Goal: Transaction & Acquisition: Obtain resource

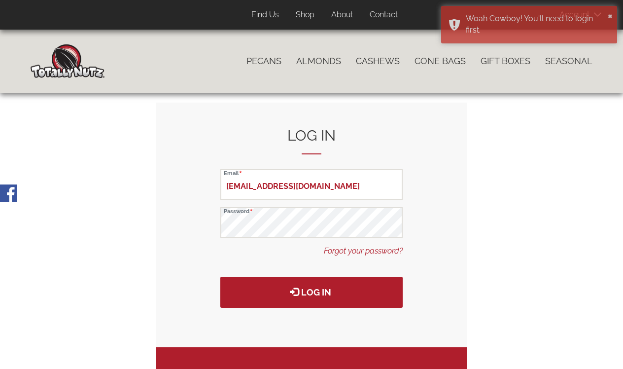
type input "[EMAIL_ADDRESS][DOMAIN_NAME]"
click at [429, 206] on form "Log in rva@totallynut.com Email Password Forgot your password? Log in" at bounding box center [311, 225] width 311 height 245
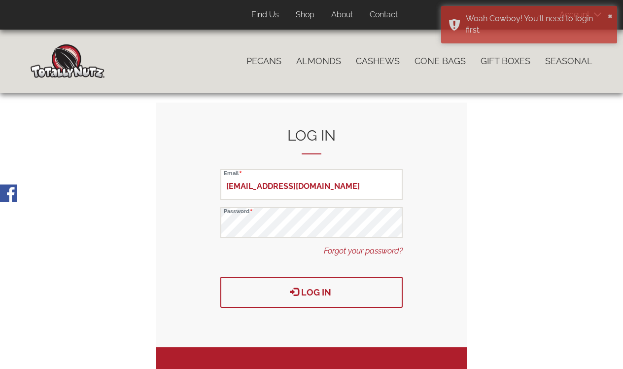
click at [290, 287] on span "submit" at bounding box center [294, 291] width 9 height 9
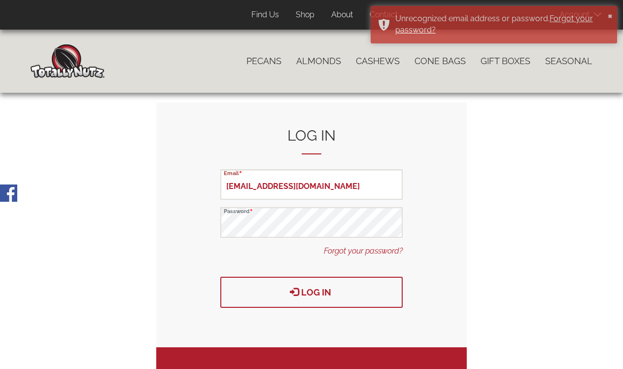
click at [361, 293] on button "Log in" at bounding box center [311, 292] width 182 height 31
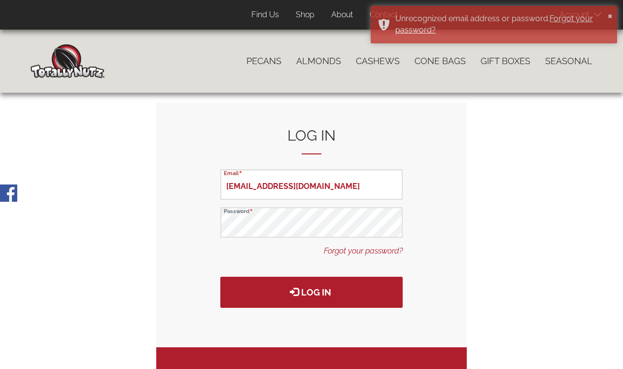
click at [485, 201] on div "Primary tabs Log in (active tab) Create Account Reset your password Log in rva@…" at bounding box center [312, 289] width 562 height 372
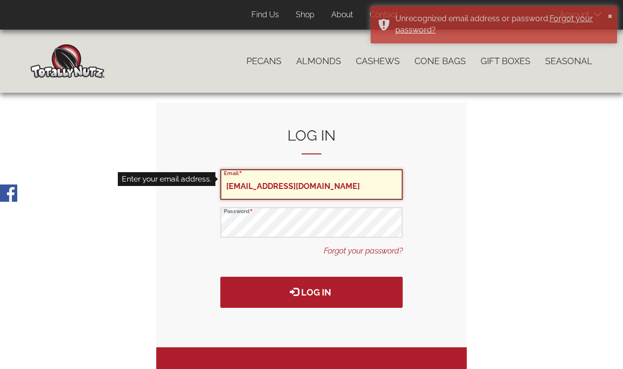
click at [310, 185] on input "rva@totallynut.com" at bounding box center [311, 184] width 182 height 31
type input "r"
type input "rva@totallynut.com"
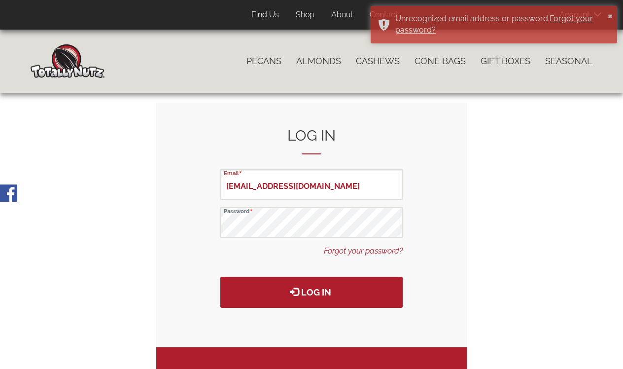
click at [428, 215] on form "Log in rva@totallynut.com Email Password Forgot your password? Log in" at bounding box center [311, 225] width 311 height 245
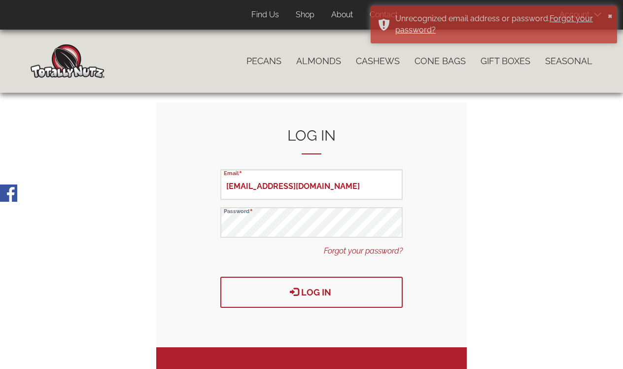
click at [364, 295] on button "Log in" at bounding box center [311, 292] width 182 height 31
click at [338, 287] on button "Log in" at bounding box center [311, 292] width 182 height 31
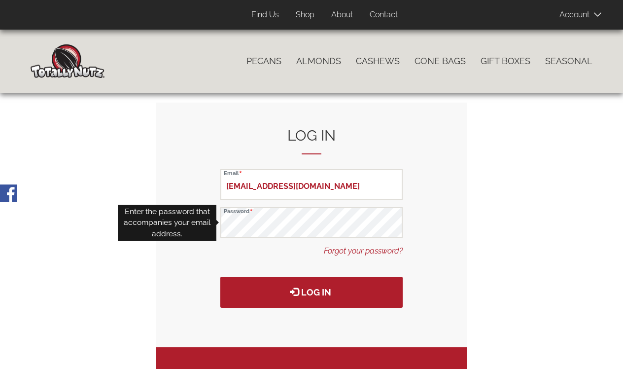
type input "[EMAIL_ADDRESS][DOMAIN_NAME]"
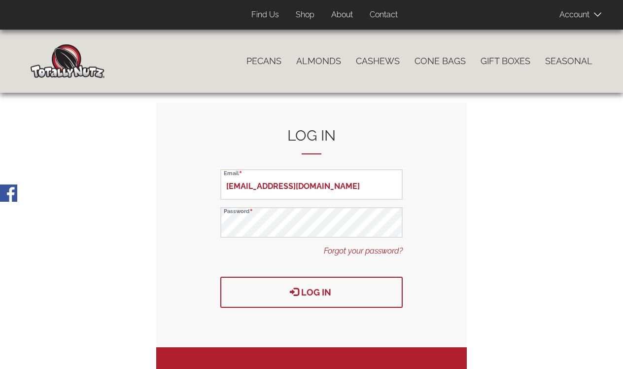
click at [323, 286] on button "Log in" at bounding box center [311, 292] width 182 height 31
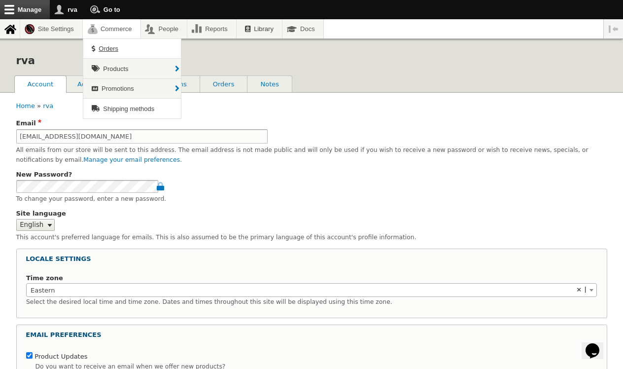
click at [106, 48] on span "Orders" at bounding box center [109, 48] width 20 height 7
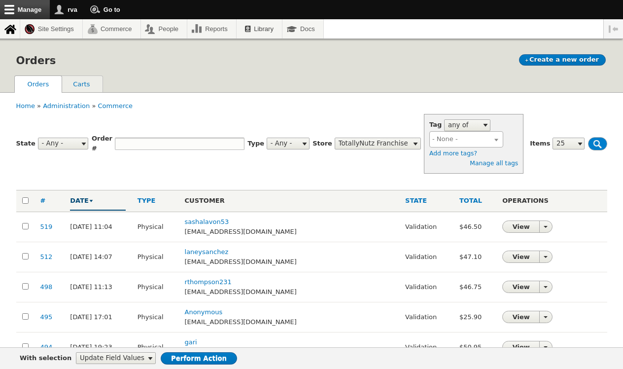
select select
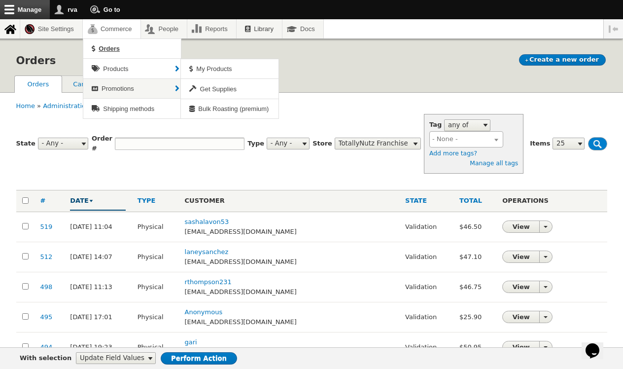
click at [120, 70] on span "Products" at bounding box center [115, 68] width 25 height 7
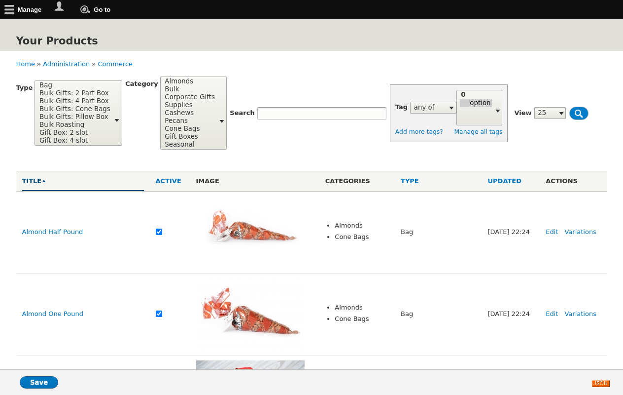
select select
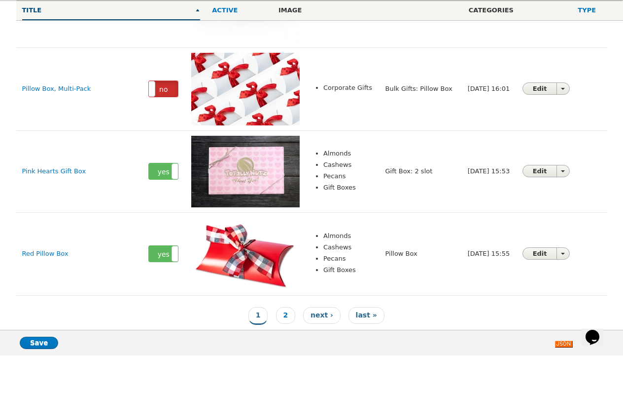
scroll to position [1973, 0]
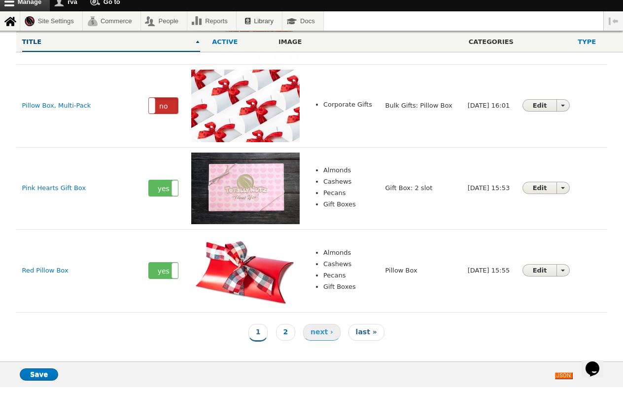
click at [323, 335] on span "next ›" at bounding box center [322, 339] width 23 height 8
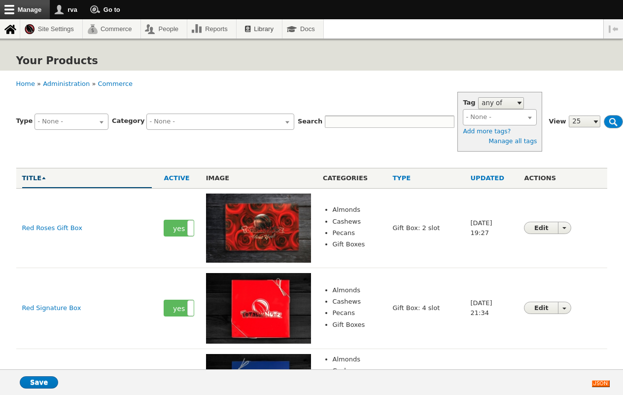
select select
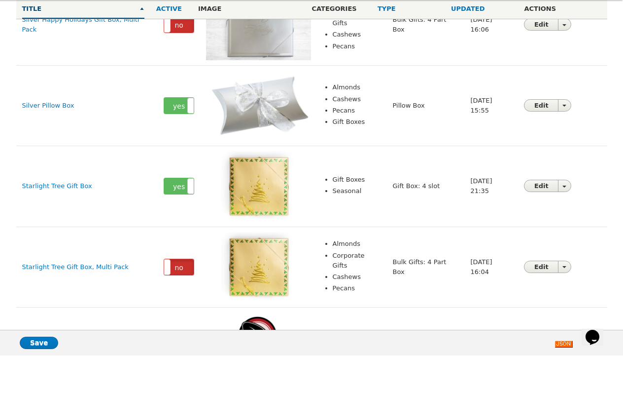
scroll to position [1129, 0]
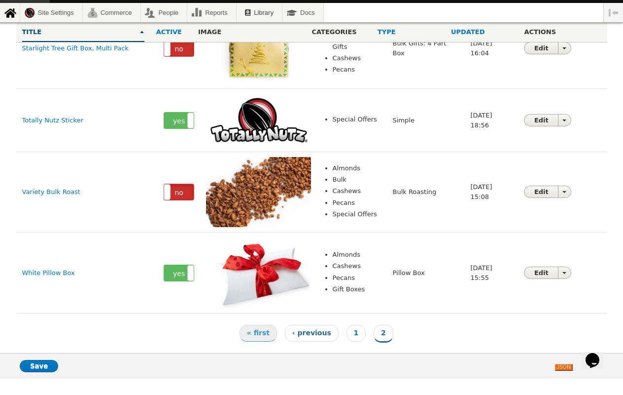
click at [260, 345] on span "« first" at bounding box center [258, 349] width 23 height 8
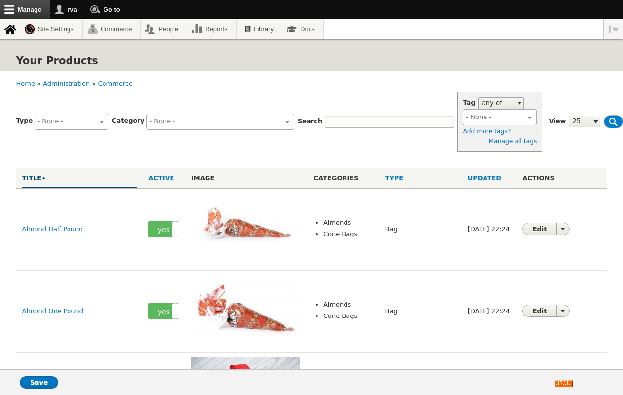
select select
click at [72, 8] on link "rva" at bounding box center [68, 9] width 36 height 19
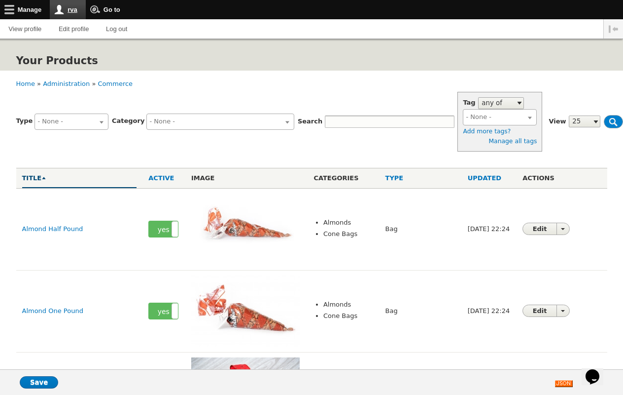
click at [75, 10] on link "rva" at bounding box center [68, 9] width 36 height 19
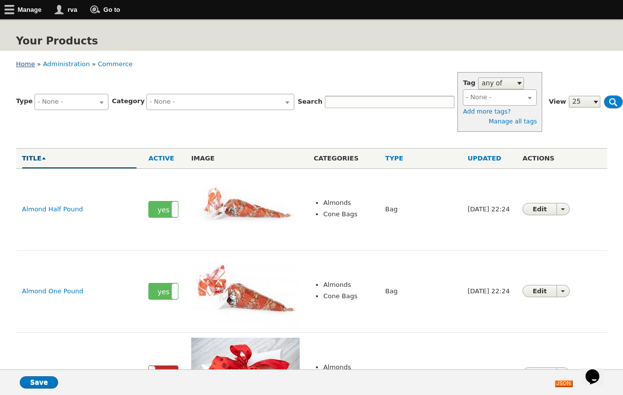
click at [20, 65] on link "Home" at bounding box center [25, 63] width 19 height 7
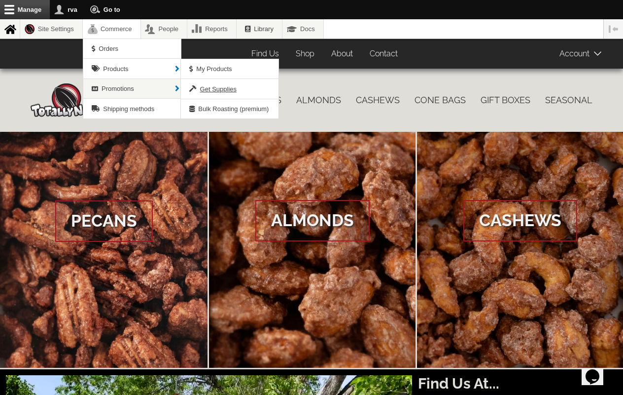
click at [211, 91] on span "Get Supplies" at bounding box center [218, 88] width 36 height 7
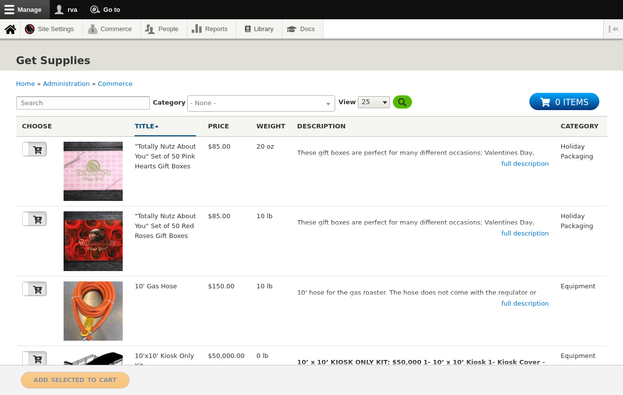
select select
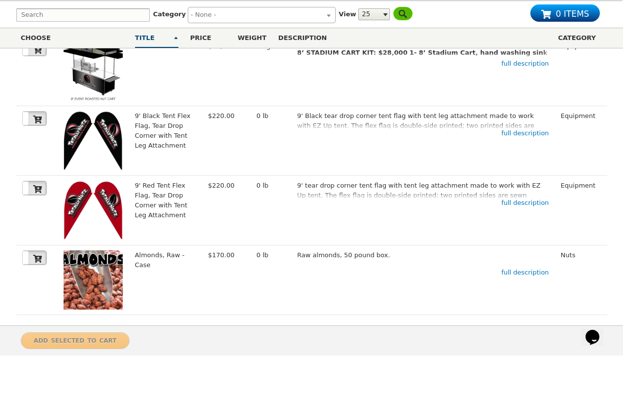
scroll to position [1498, 0]
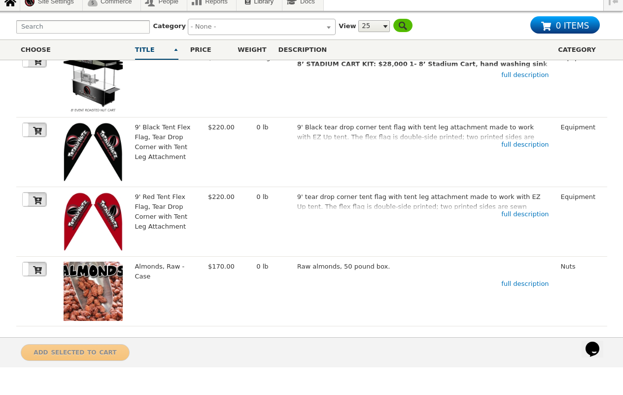
click at [191, 365] on link "Page 2" at bounding box center [190, 373] width 20 height 17
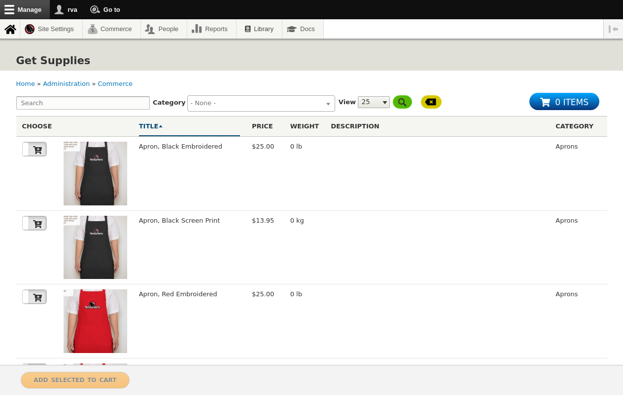
select select
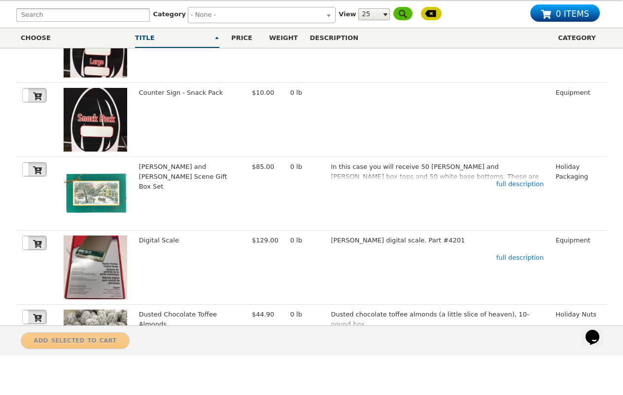
scroll to position [1508, 0]
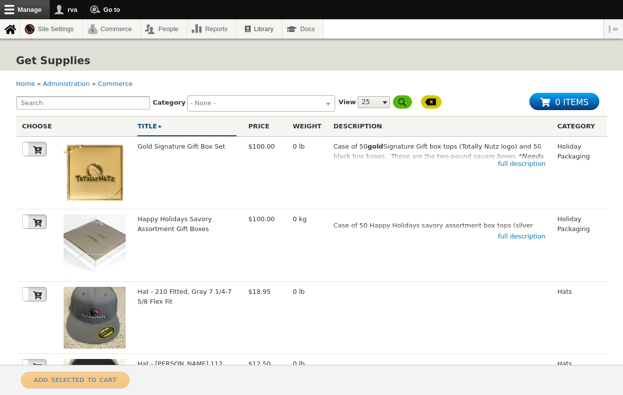
select select
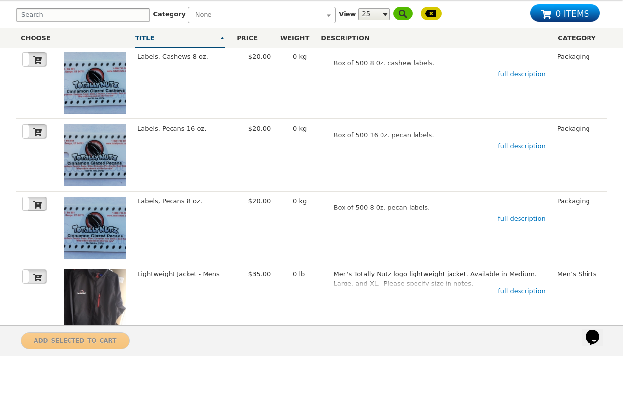
scroll to position [1504, 0]
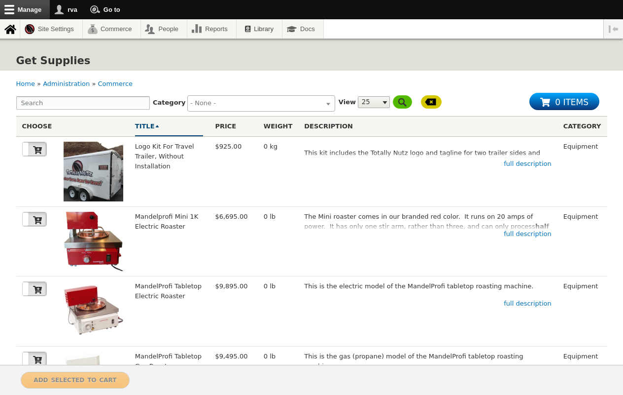
select select
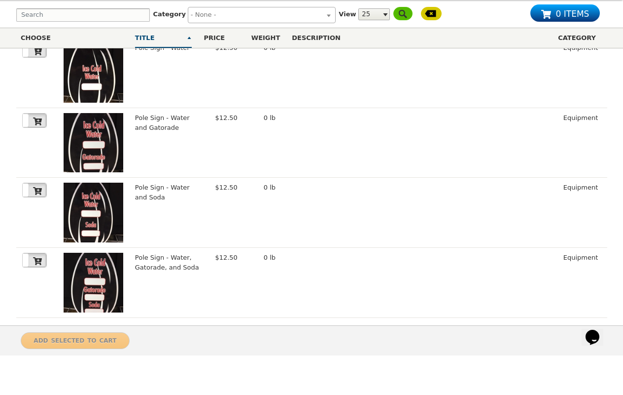
scroll to position [1501, 0]
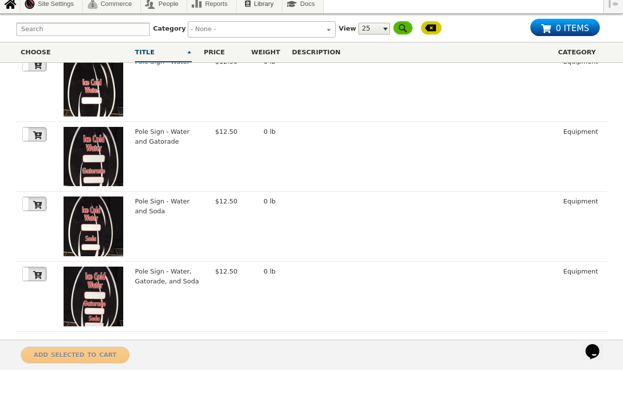
click at [322, 368] on link "Page 5" at bounding box center [326, 376] width 20 height 17
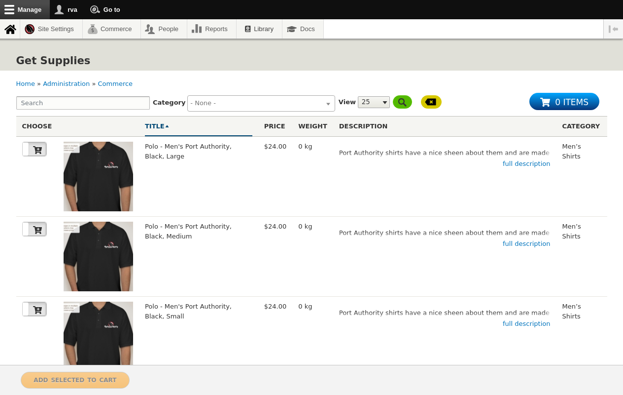
select select
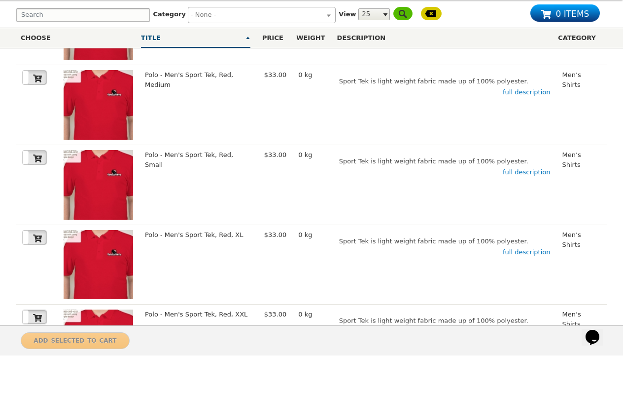
scroll to position [1683, 0]
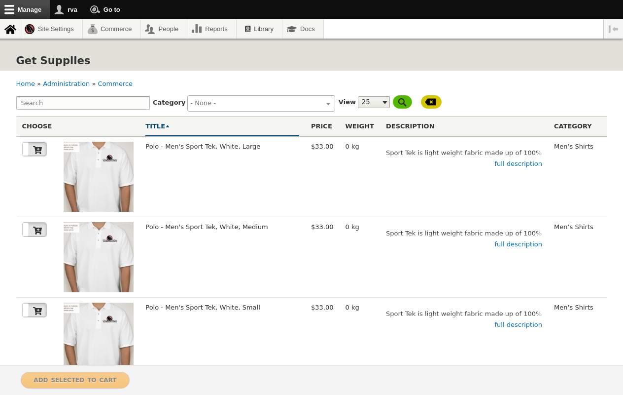
select select
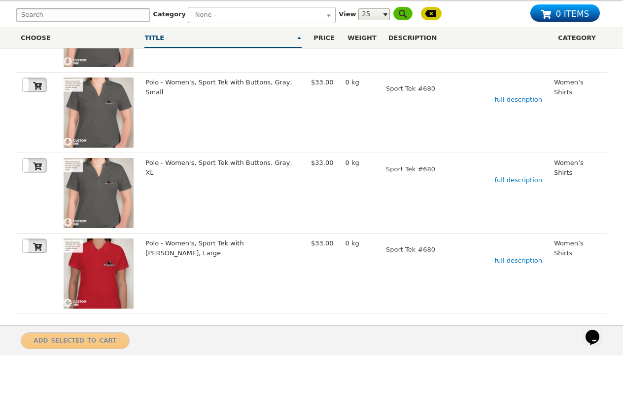
scroll to position [1760, 0]
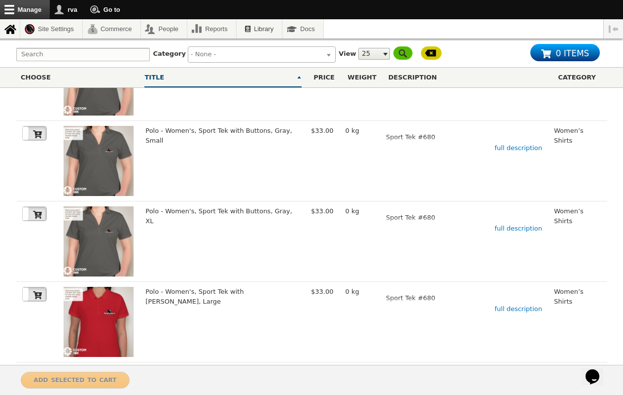
click at [406, 373] on link "Page 8" at bounding box center [408, 381] width 20 height 17
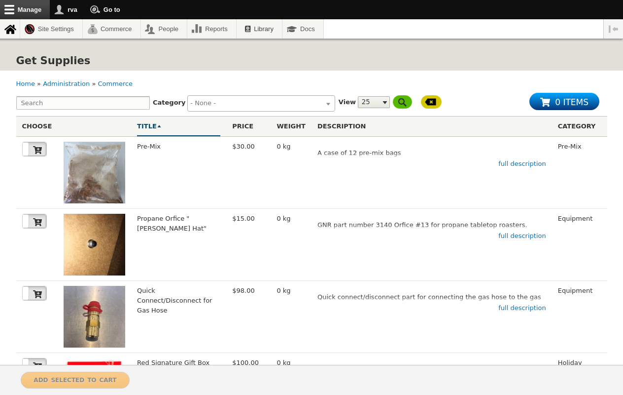
select select
click at [76, 104] on input "Search" at bounding box center [83, 102] width 134 height 13
type input "pecans"
click at [393, 101] on input "Refine Filters" at bounding box center [402, 101] width 19 height 13
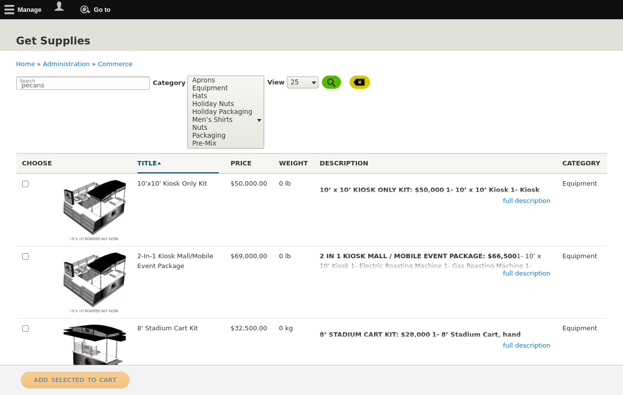
select select
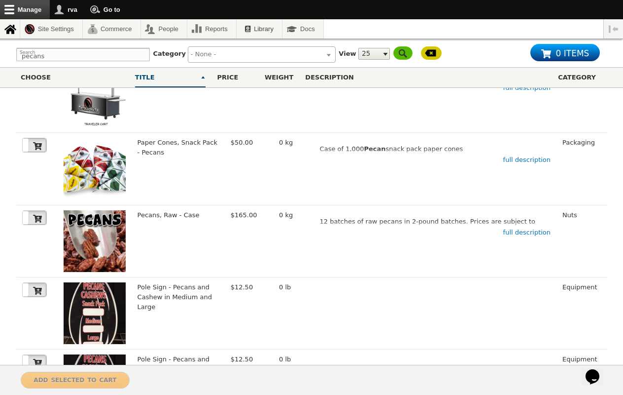
scroll to position [626, 0]
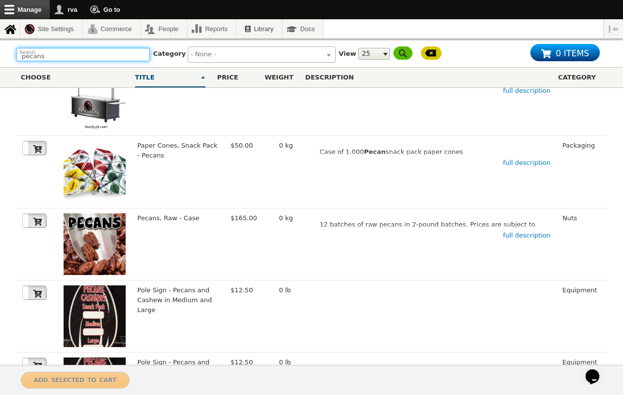
click at [102, 57] on input "pecans" at bounding box center [83, 54] width 134 height 13
type input "p"
click at [102, 57] on input "toffee" at bounding box center [83, 54] width 134 height 13
type input "toffee"
click at [394, 52] on input "Refine Filters" at bounding box center [403, 52] width 19 height 13
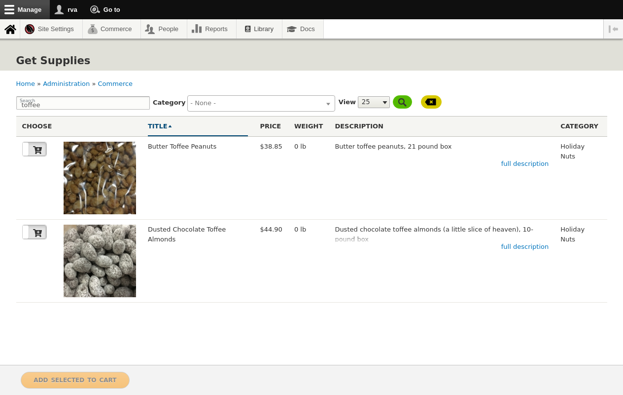
select select
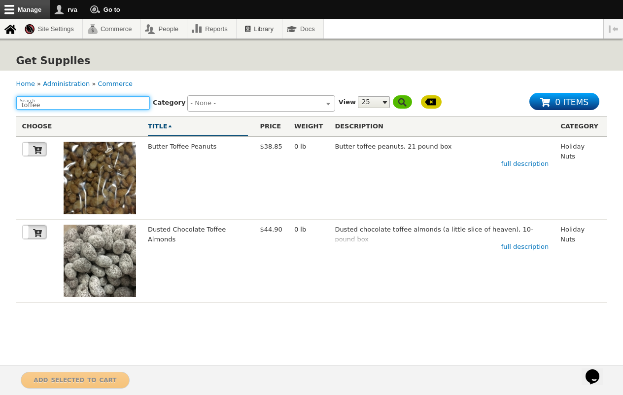
click at [50, 102] on input "toffee" at bounding box center [83, 102] width 134 height 13
type input "t"
type input "chocolate almonds"
click at [393, 101] on input "Refine Filters" at bounding box center [402, 101] width 19 height 13
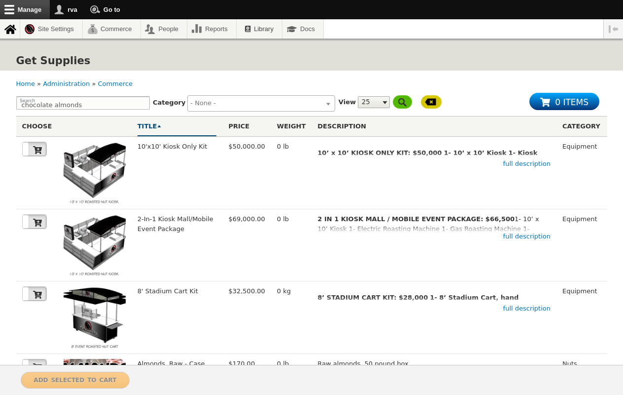
select select
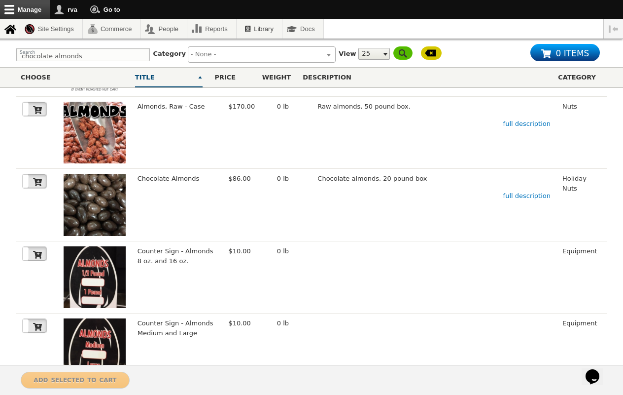
scroll to position [225, 0]
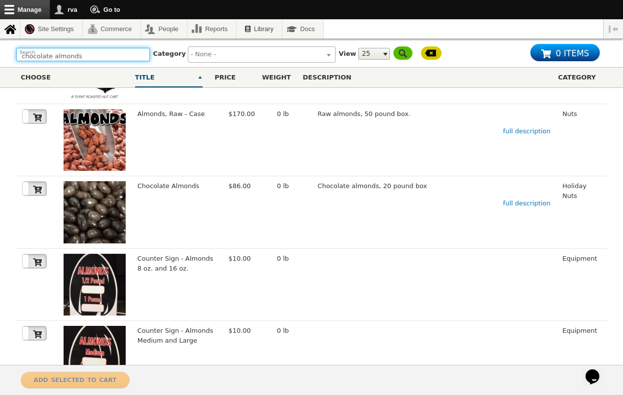
click at [96, 57] on input "chocolate almonds" at bounding box center [83, 54] width 134 height 13
type input "c"
click at [96, 57] on input "toffee" at bounding box center [83, 54] width 134 height 13
type input "toffee"
click at [394, 52] on input "Refine Filters" at bounding box center [403, 52] width 19 height 13
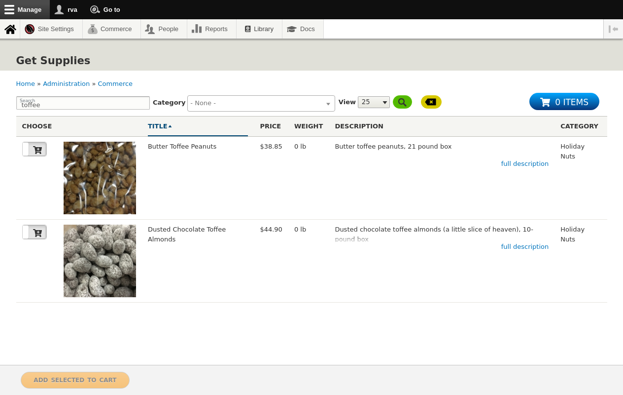
select select
